Goal: Task Accomplishment & Management: Complete application form

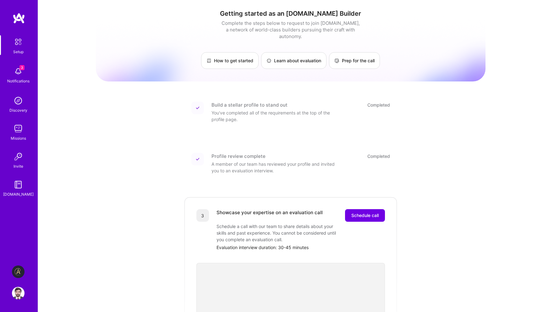
click at [15, 74] on img at bounding box center [18, 71] width 13 height 13
click at [19, 274] on img at bounding box center [18, 271] width 13 height 13
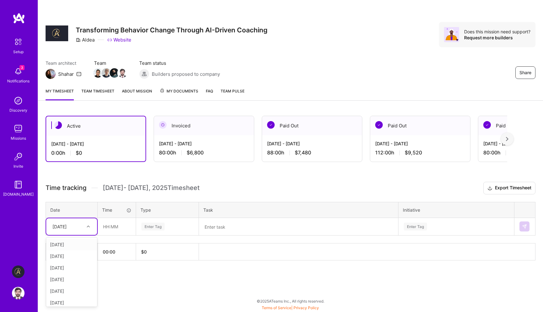
click at [84, 223] on div at bounding box center [89, 226] width 10 height 8
click at [74, 242] on div "[DATE]" at bounding box center [71, 244] width 51 height 12
click at [117, 226] on input "text" at bounding box center [116, 226] width 37 height 17
type input "08:00"
click at [175, 227] on div "Enter Tag" at bounding box center [167, 226] width 53 height 8
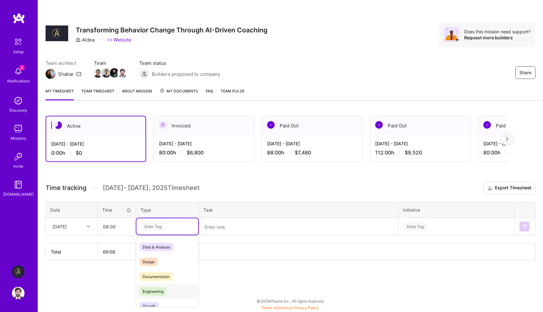
click at [167, 292] on div "Engineering" at bounding box center [167, 291] width 62 height 15
click at [245, 226] on textarea at bounding box center [298, 226] width 198 height 16
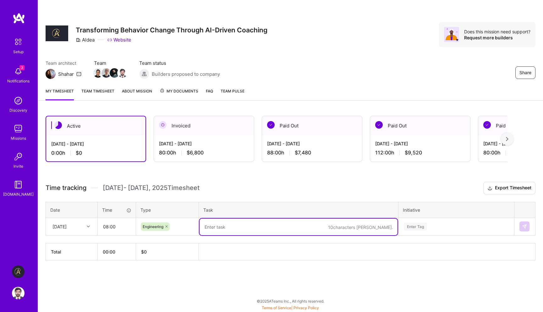
paste textarea "Paused new TTS voice cloning, Started working on LTM for livekit implementation."
type textarea "Paused new TTS voice cloning, Started working on LTM for livekit implementation."
click at [429, 227] on div "Enter Tag" at bounding box center [456, 226] width 115 height 16
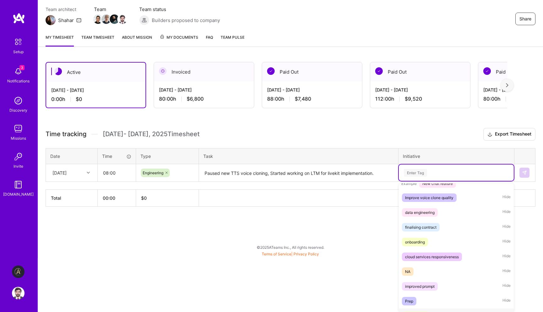
scroll to position [140, 0]
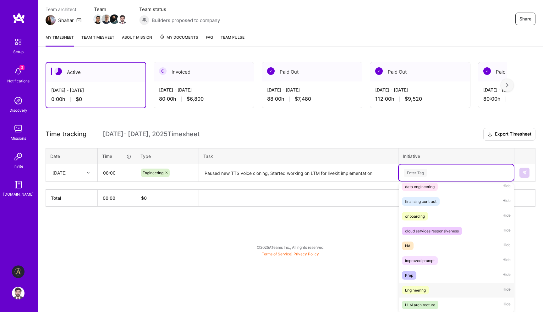
click at [425, 288] on div "Engineering" at bounding box center [415, 289] width 21 height 7
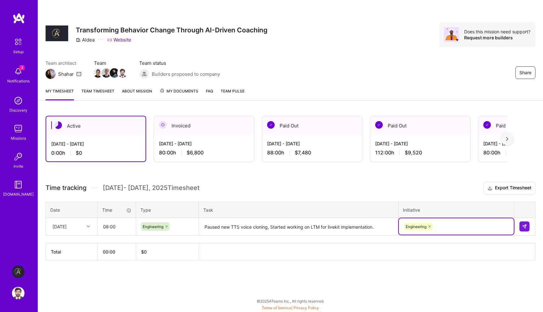
scroll to position [0, 0]
click at [523, 224] on img at bounding box center [524, 226] width 5 height 5
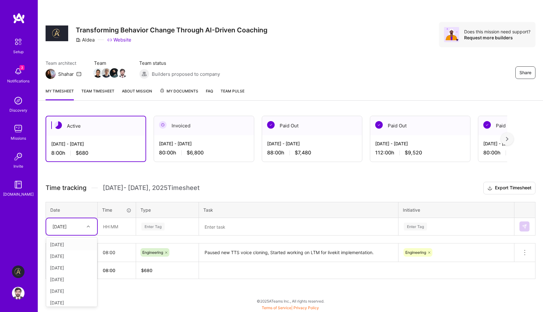
click at [86, 230] on div at bounding box center [89, 226] width 10 height 8
click at [79, 243] on div "[DATE]" at bounding box center [71, 244] width 51 height 12
click at [112, 225] on input "text" at bounding box center [116, 226] width 37 height 17
type input "08:00"
click at [160, 228] on div "Enter Tag" at bounding box center [152, 226] width 23 height 10
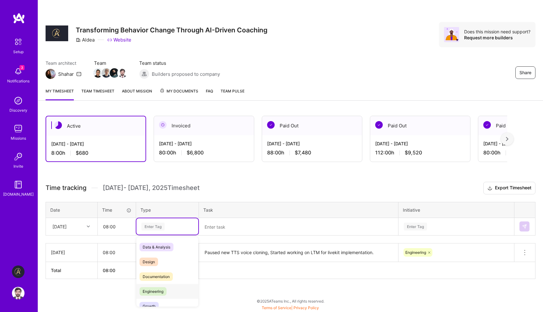
click at [163, 291] on span "Engineering" at bounding box center [152, 291] width 27 height 8
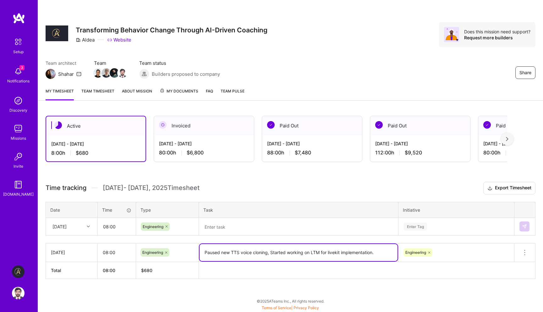
drag, startPoint x: 313, startPoint y: 252, endPoint x: 394, endPoint y: 248, distance: 81.5
click at [394, 248] on textarea "Paused new TTS voice cloning, Started working on LTM for livekit implementation." at bounding box center [298, 252] width 198 height 17
drag, startPoint x: 379, startPoint y: 254, endPoint x: 328, endPoint y: 252, distance: 50.6
click at [328, 252] on textarea "Paused new TTS voice cloning, Started working on LTM for livekit implementation." at bounding box center [298, 252] width 198 height 17
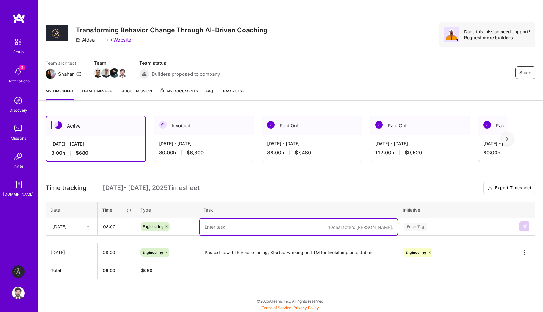
click at [306, 227] on textarea at bounding box center [298, 226] width 198 height 17
paste textarea "livekit implementation."
type textarea "livekit implementation."
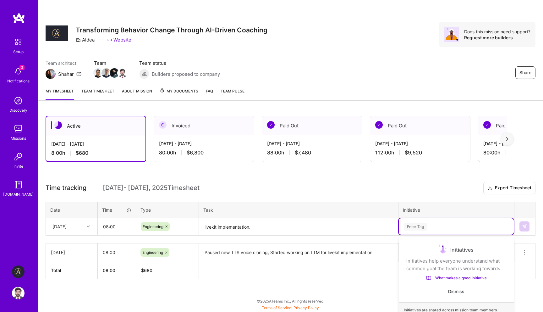
scroll to position [33, 0]
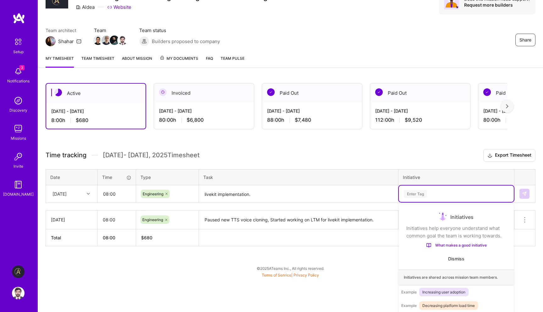
click at [429, 202] on div "option Engineering, selected. option Improve voice clone quality focused, 1 of …" at bounding box center [456, 193] width 115 height 16
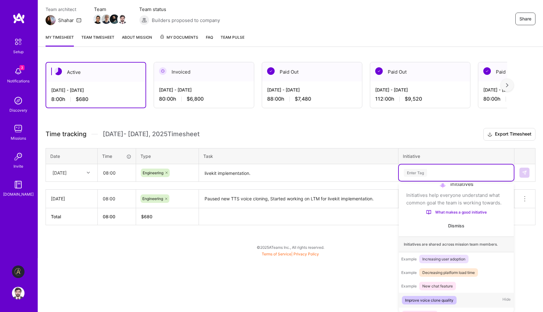
scroll to position [51, 0]
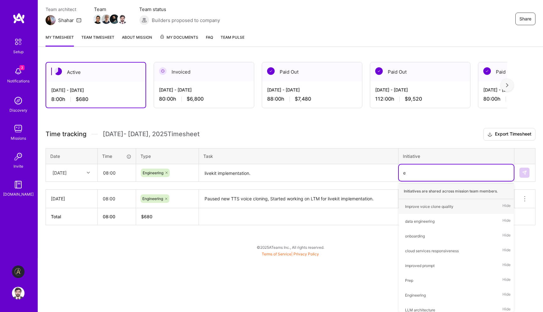
type input "en"
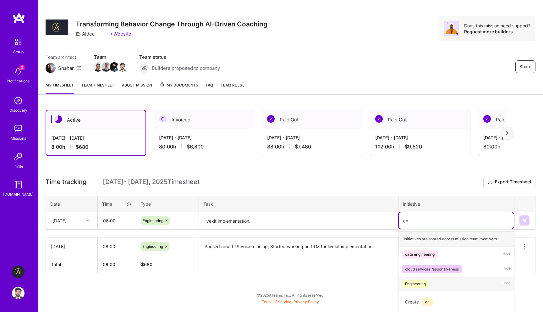
click at [428, 280] on span "Engineering" at bounding box center [415, 283] width 27 height 8
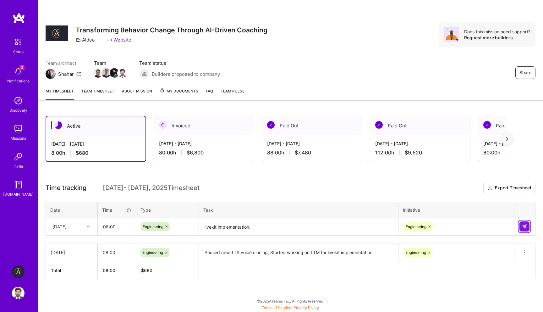
click at [523, 226] on img at bounding box center [524, 226] width 5 height 5
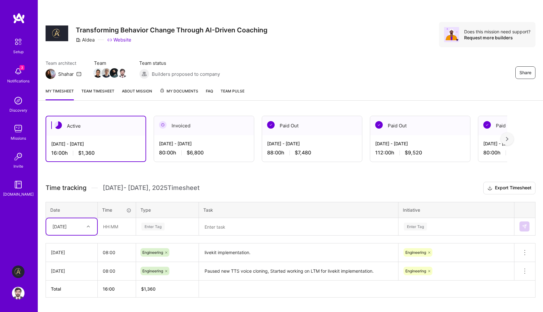
click at [78, 221] on div "[DATE]" at bounding box center [71, 226] width 51 height 17
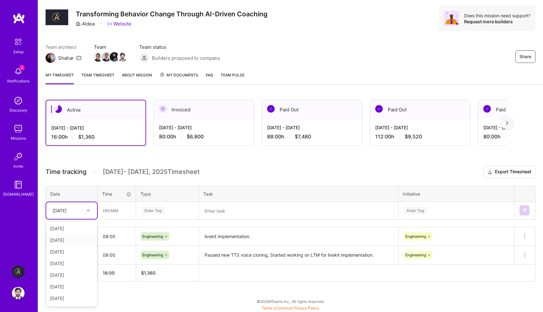
click at [73, 242] on div "[DATE]" at bounding box center [71, 240] width 51 height 12
click at [116, 207] on input "text" at bounding box center [116, 210] width 37 height 17
type input "08:00"
click at [159, 210] on div "Enter Tag" at bounding box center [152, 210] width 23 height 10
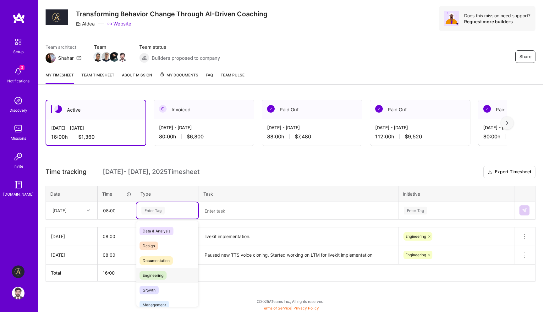
click at [160, 274] on span "Engineering" at bounding box center [152, 275] width 27 height 8
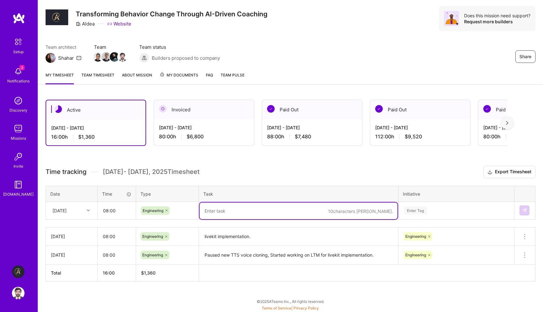
click at [217, 212] on textarea at bounding box center [298, 210] width 198 height 17
paste textarea "Discarded code for complicated LTM in favor of simplified LTM version and imple…"
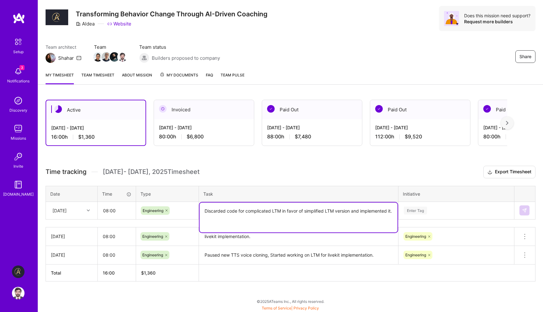
type textarea "Discarded code for complicated LTM in favor of simplified LTM version and imple…"
click at [456, 207] on div "Enter Tag" at bounding box center [456, 210] width 115 height 16
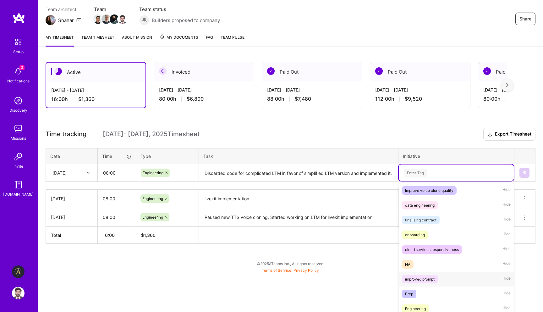
scroll to position [140, 0]
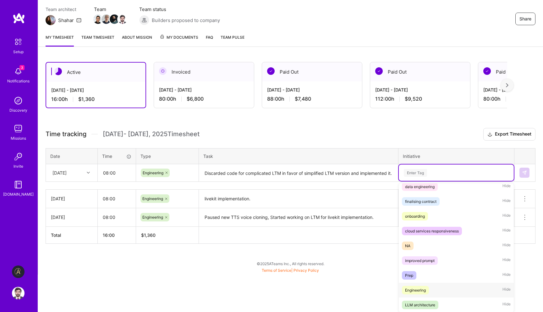
click at [432, 292] on div "Engineering Hide" at bounding box center [456, 289] width 115 height 15
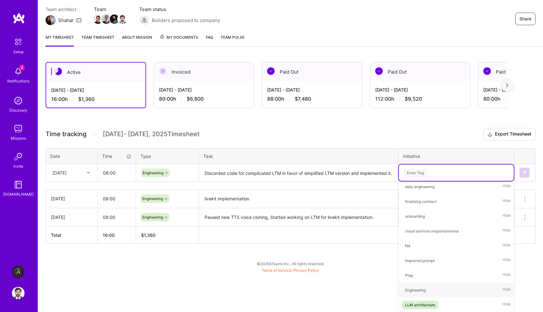
scroll to position [16, 0]
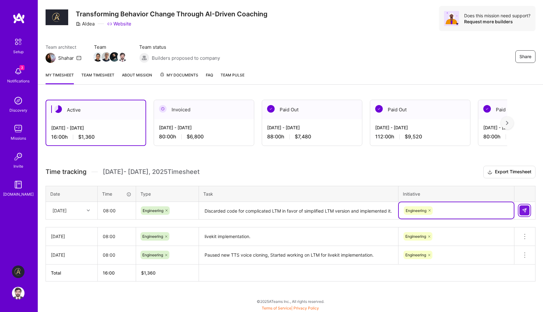
click at [522, 211] on img at bounding box center [524, 210] width 5 height 5
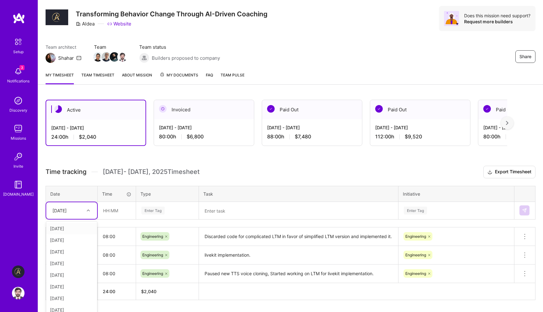
click at [88, 209] on div at bounding box center [89, 210] width 10 height 8
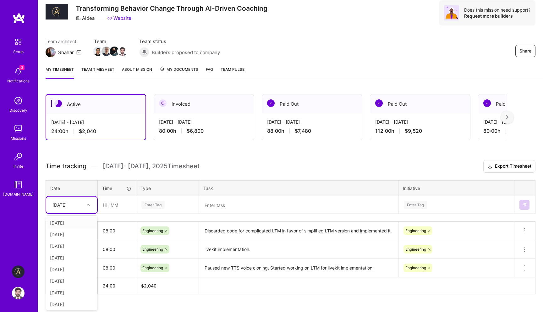
scroll to position [22, 0]
click at [71, 246] on div "[DATE]" at bounding box center [71, 246] width 51 height 12
click at [119, 205] on input "text" at bounding box center [116, 204] width 37 height 17
type input "08:00"
click at [161, 205] on div "Enter Tag" at bounding box center [152, 204] width 23 height 10
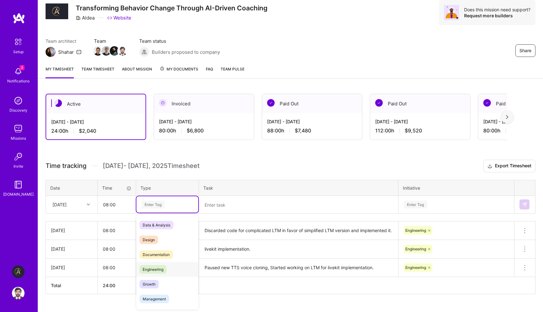
click at [161, 266] on span "Engineering" at bounding box center [152, 269] width 27 height 8
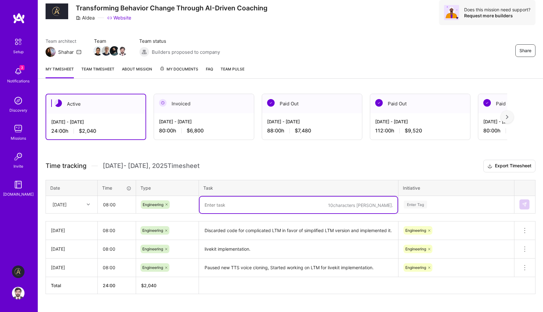
click at [228, 200] on textarea at bounding box center [298, 204] width 198 height 17
paste textarea "Finished implementing/testing LTM on deployed version, squashed any bugs found …"
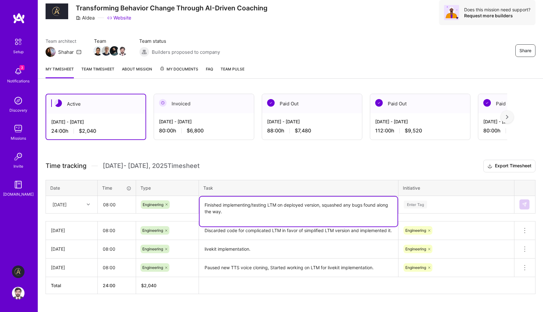
type textarea "Finished implementing/testing LTM on deployed version, squashed any bugs found …"
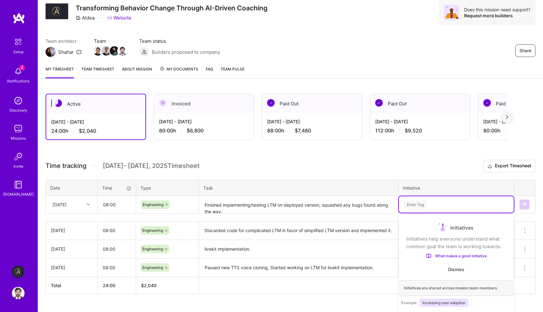
scroll to position [50, 0]
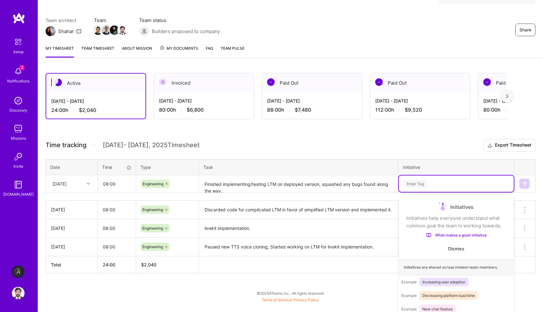
click at [426, 192] on div "option Engineering, selected. option Improve voice clone quality focused, 1 of …" at bounding box center [456, 183] width 115 height 16
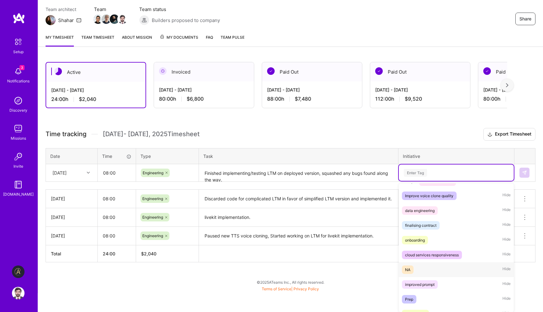
scroll to position [140, 0]
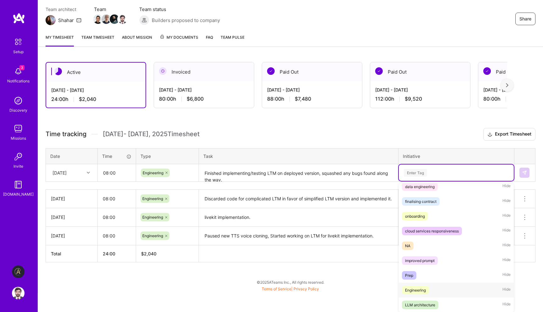
click at [417, 286] on span "Engineering" at bounding box center [415, 290] width 27 height 8
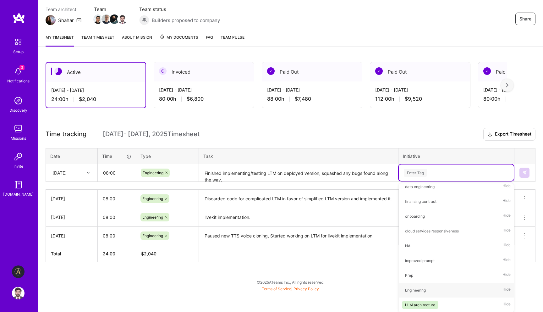
scroll to position [35, 0]
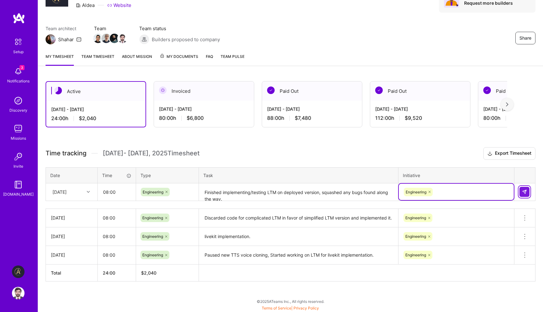
click at [524, 195] on button at bounding box center [524, 192] width 10 height 10
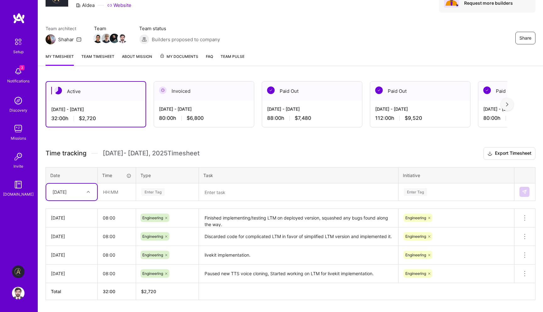
click at [87, 193] on div at bounding box center [89, 192] width 10 height 8
click at [66, 244] on div "[DATE]" at bounding box center [71, 243] width 51 height 12
click at [126, 191] on input "text" at bounding box center [116, 191] width 37 height 17
type input "08:00"
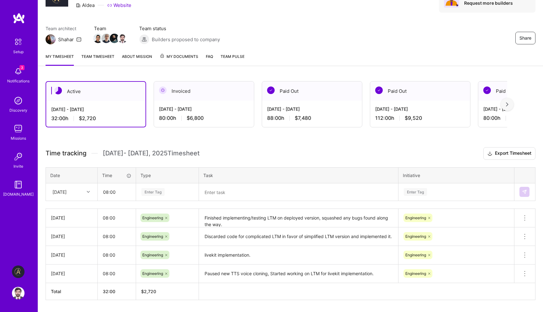
click at [161, 193] on div "Enter Tag" at bounding box center [152, 192] width 23 height 10
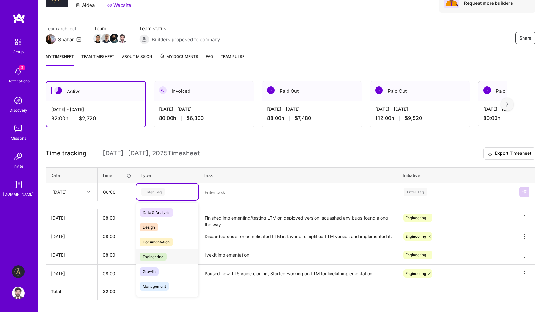
click at [162, 253] on span "Engineering" at bounding box center [152, 256] width 27 height 8
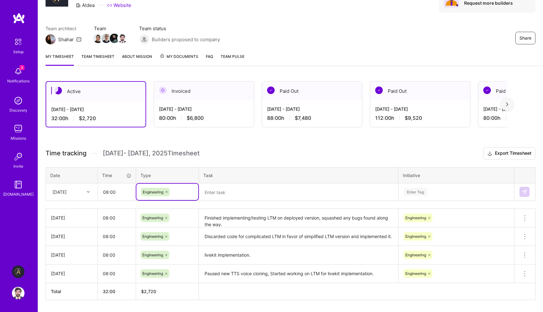
click at [250, 187] on textarea at bounding box center [298, 192] width 198 height 17
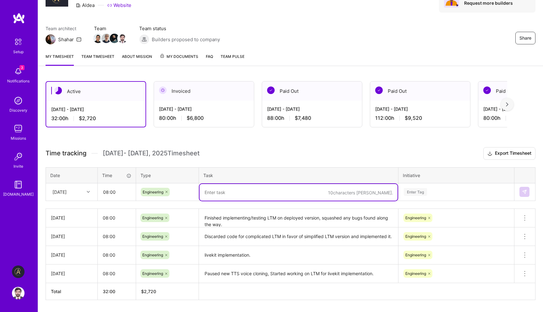
paste textarea "started working on modifying LTM prompts and context injection at specific area…"
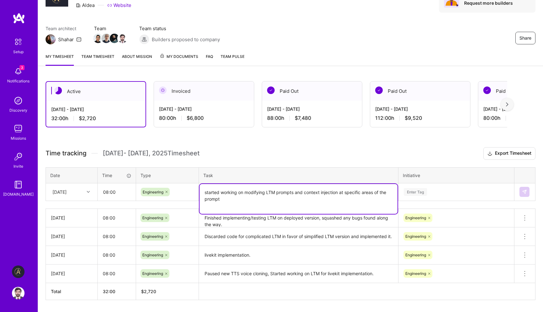
type textarea "started working on modifying LTM prompts and context injection at specific area…"
click at [440, 183] on td "Enter Tag" at bounding box center [456, 192] width 116 height 18
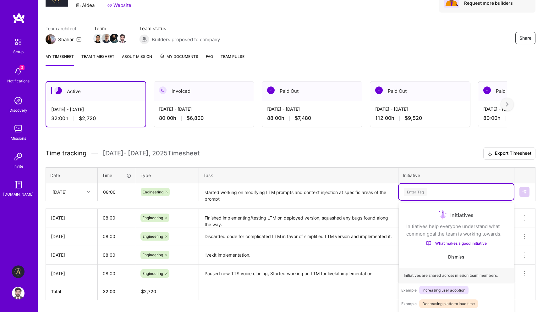
click at [436, 191] on div "Time tracking [DATE] - [DATE] Timesheet Export Timesheet Date Time Type Task In…" at bounding box center [291, 223] width 490 height 153
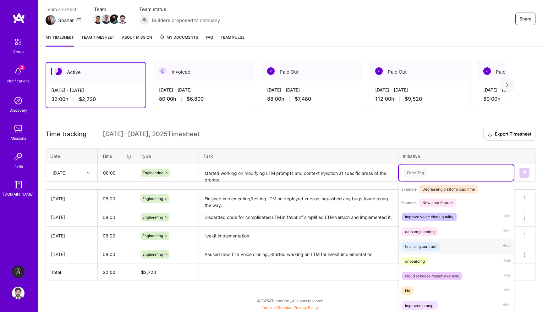
scroll to position [140, 0]
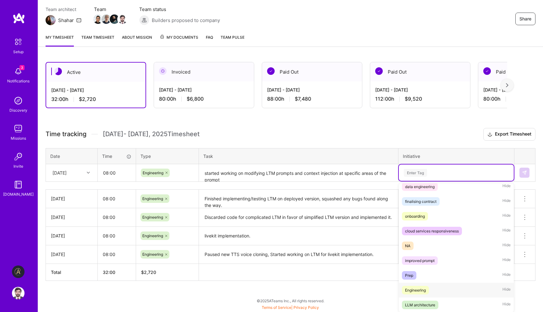
click at [426, 289] on span "Engineering" at bounding box center [415, 290] width 27 height 8
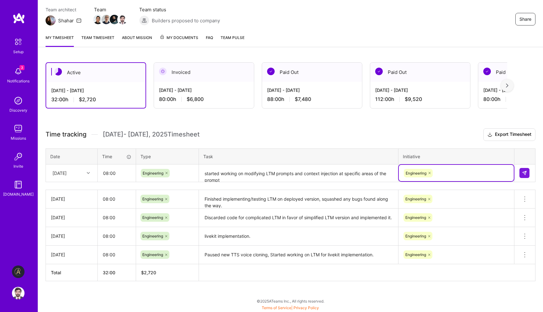
scroll to position [53, 0]
click at [522, 174] on img at bounding box center [524, 173] width 5 height 5
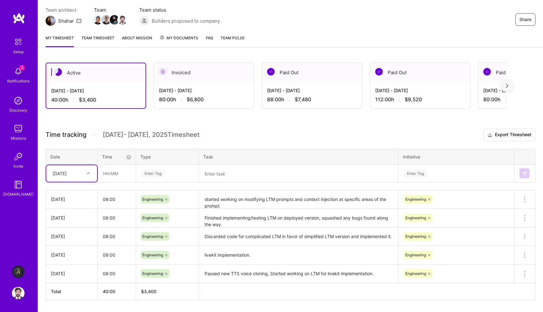
click at [74, 174] on div "[DATE]" at bounding box center [66, 173] width 35 height 10
click at [70, 259] on div "[DATE]" at bounding box center [71, 261] width 51 height 12
click at [125, 178] on input "text" at bounding box center [116, 173] width 37 height 17
type input "08:00"
click at [158, 177] on div "Enter Tag" at bounding box center [152, 173] width 23 height 10
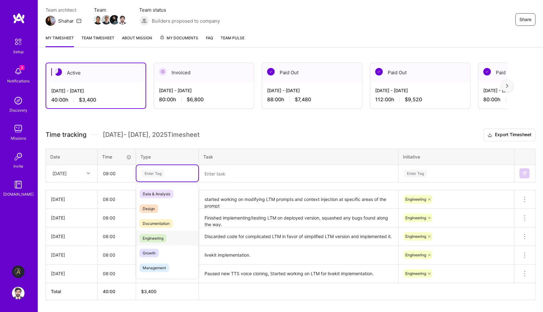
click at [161, 243] on div "Engineering" at bounding box center [167, 238] width 62 height 15
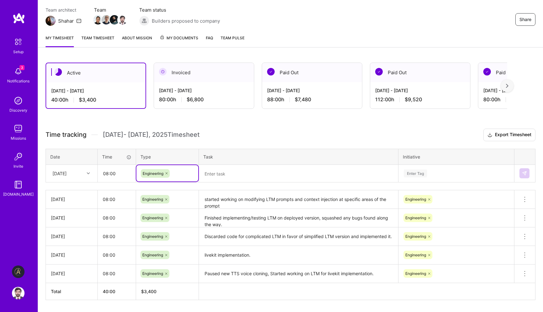
click at [229, 170] on textarea at bounding box center [298, 173] width 198 height 17
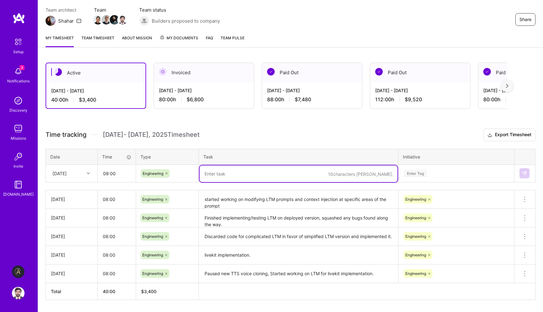
paste textarea "Continuing work on LTM prompts, added more logging for Live kit for better debu…"
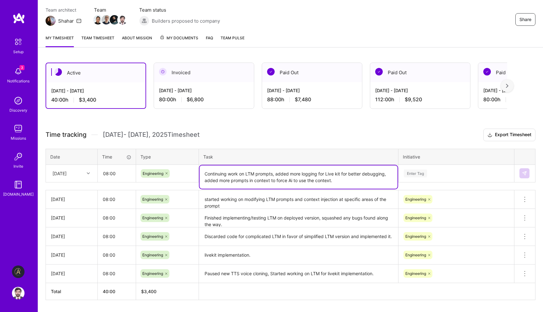
type textarea "Continuing work on LTM prompts, added more logging for Live kit for better debu…"
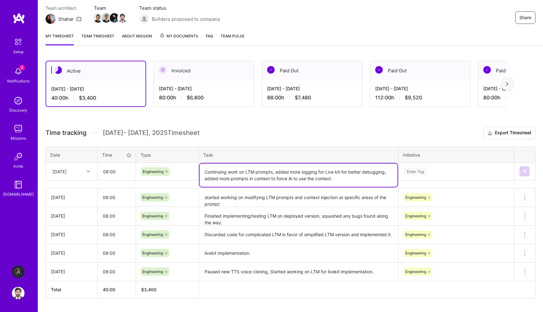
click at [421, 172] on div "Enter Tag" at bounding box center [415, 171] width 23 height 10
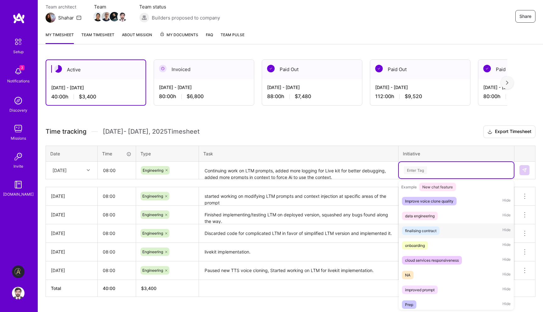
scroll to position [140, 0]
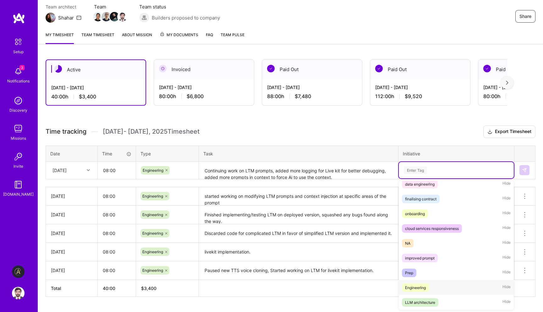
click at [424, 283] on span "Engineering" at bounding box center [415, 287] width 27 height 8
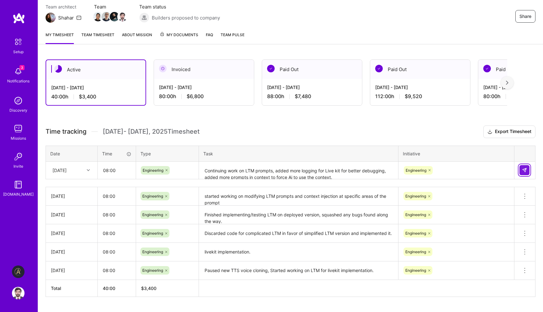
click at [526, 168] on img at bounding box center [524, 169] width 5 height 5
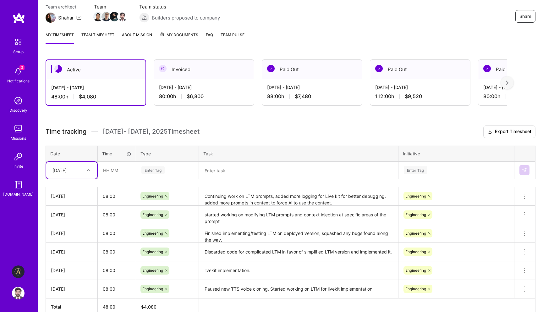
click at [78, 176] on div "[DATE]" at bounding box center [71, 170] width 51 height 17
click at [69, 267] on div "[DATE]" at bounding box center [71, 270] width 51 height 12
click at [111, 174] on input "text" at bounding box center [116, 170] width 37 height 17
type input "08:00"
click at [161, 169] on div "Enter Tag" at bounding box center [152, 170] width 23 height 10
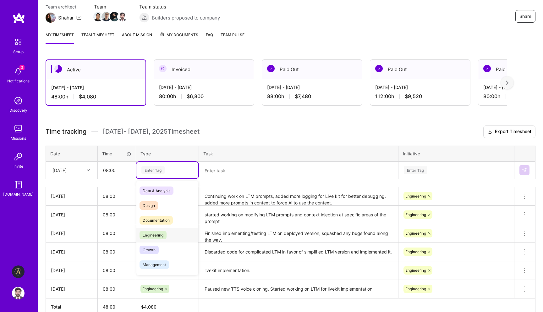
click at [163, 232] on span "Engineering" at bounding box center [152, 235] width 27 height 8
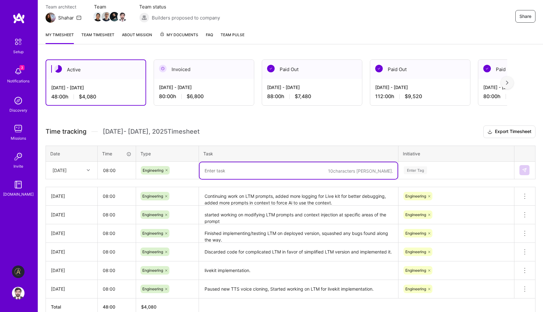
click at [250, 170] on textarea at bounding box center [298, 170] width 198 height 17
type textarea "Live Kit + Prompts"
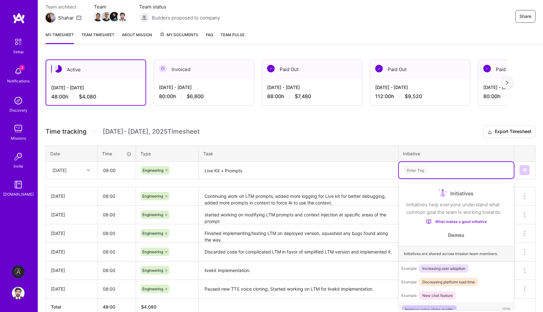
click at [428, 176] on div "Enter Tag" at bounding box center [456, 170] width 115 height 16
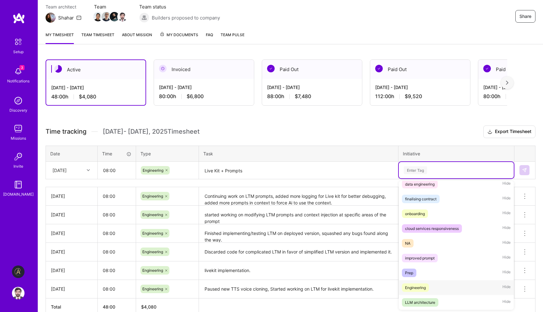
click at [427, 290] on span "Engineering" at bounding box center [415, 287] width 27 height 8
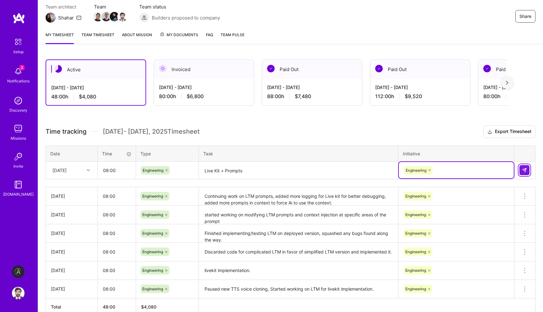
click at [523, 170] on img at bounding box center [524, 169] width 5 height 5
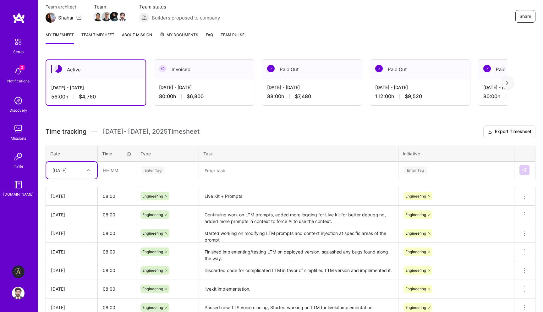
scroll to position [109, 0]
